Goal: Communication & Community: Answer question/provide support

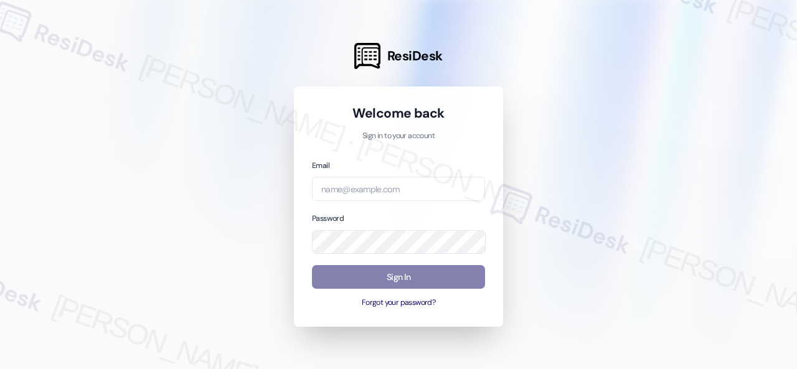
click at [365, 186] on input "email" at bounding box center [398, 189] width 173 height 24
type input "automated-surveys-baron_properties-[PERSON_NAME].[PERSON_NAME]@baron_[DOMAIN_NA…"
click at [615, 199] on div at bounding box center [398, 184] width 797 height 369
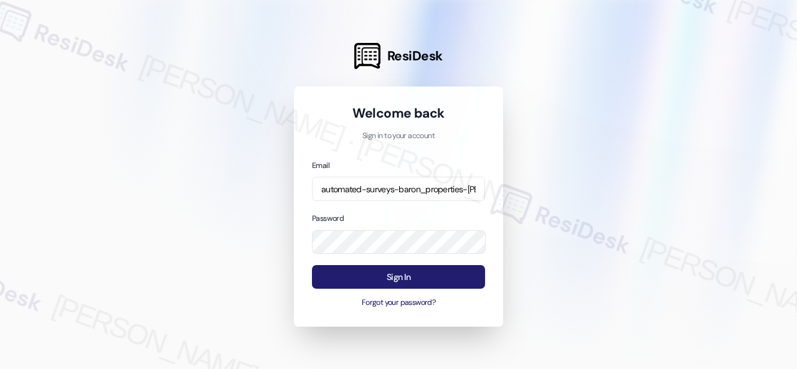
click at [386, 283] on button "Sign In" at bounding box center [398, 277] width 173 height 24
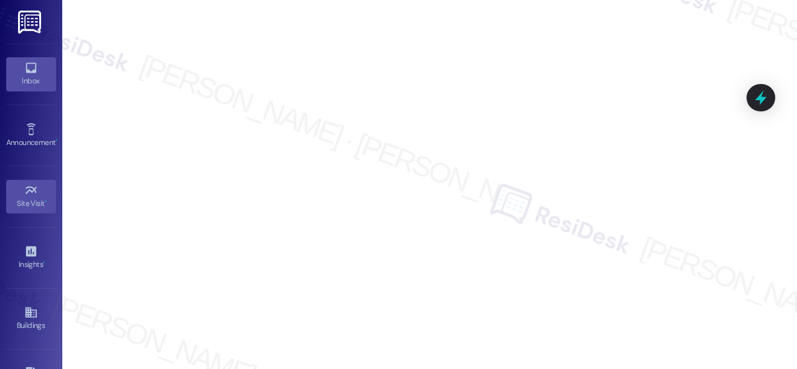
click at [11, 70] on link "Inbox" at bounding box center [31, 74] width 50 height 34
